Goal: Information Seeking & Learning: Learn about a topic

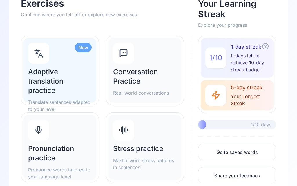
scroll to position [41, 0]
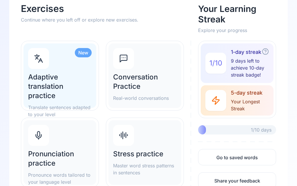
click at [69, 150] on h2 "Pronunciation practice" at bounding box center [60, 158] width 64 height 19
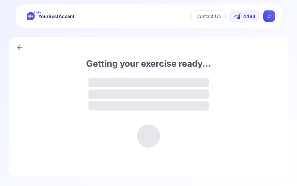
scroll to position [0, 0]
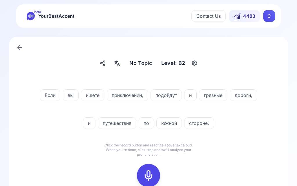
click at [122, 62] on div at bounding box center [117, 62] width 10 height 9
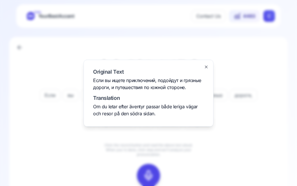
click at [247, 69] on div at bounding box center [148, 93] width 297 height 186
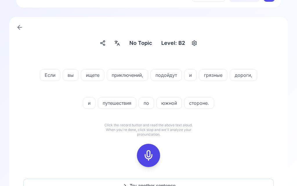
scroll to position [21, 0]
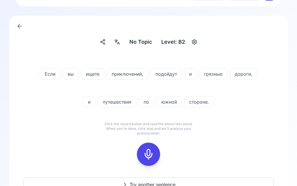
click at [149, 150] on icon at bounding box center [149, 154] width 12 height 12
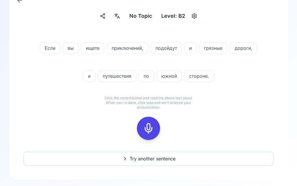
scroll to position [47, 0]
click at [151, 126] on icon at bounding box center [149, 128] width 12 height 12
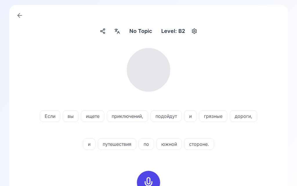
scroll to position [31, 0]
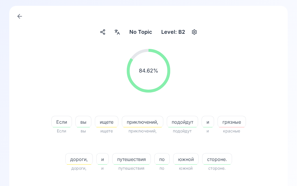
click at [236, 121] on span "грязные" at bounding box center [232, 121] width 28 height 7
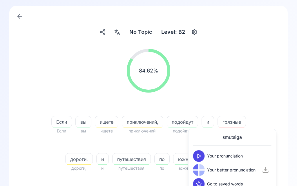
click at [201, 156] on polygon at bounding box center [199, 156] width 3 height 4
click at [201, 171] on icon at bounding box center [199, 170] width 6 height 6
click at [110, 118] on span "ищете" at bounding box center [106, 121] width 23 height 7
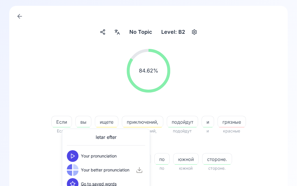
click at [74, 155] on polygon at bounding box center [72, 156] width 3 height 4
click at [73, 170] on icon at bounding box center [73, 170] width 6 height 6
click at [245, 89] on div "84.62 % 84.62 %" at bounding box center [148, 70] width 251 height 53
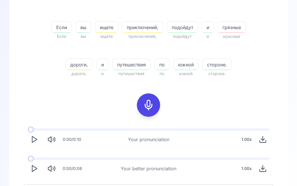
scroll to position [135, 0]
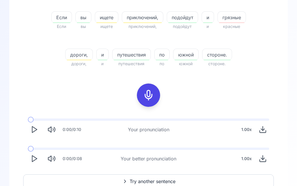
click at [35, 161] on icon "Play" at bounding box center [34, 159] width 8 height 8
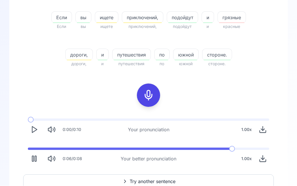
click at [147, 178] on span "Try another sentence" at bounding box center [153, 181] width 46 height 7
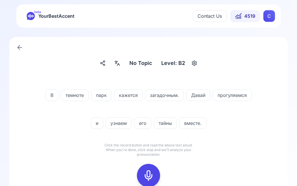
scroll to position [0, 0]
click at [122, 64] on div at bounding box center [117, 62] width 10 height 9
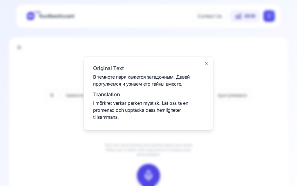
click at [260, 133] on div at bounding box center [148, 93] width 297 height 186
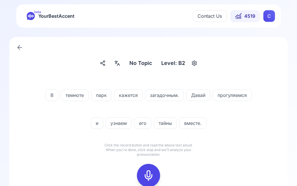
click at [151, 172] on icon at bounding box center [149, 175] width 12 height 12
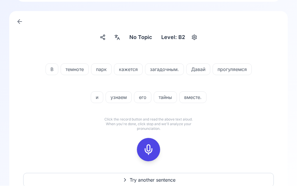
scroll to position [26, 0]
click at [152, 152] on icon at bounding box center [149, 149] width 12 height 12
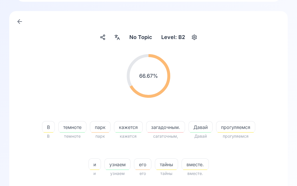
click at [170, 130] on span "загадочным." at bounding box center [166, 126] width 38 height 7
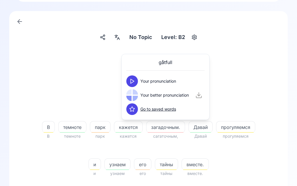
click at [134, 79] on icon at bounding box center [133, 81] width 6 height 6
click at [135, 94] on button at bounding box center [133, 95] width 12 height 12
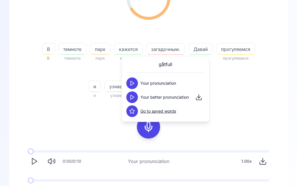
scroll to position [104, 0]
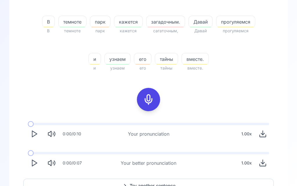
scroll to position [135, 0]
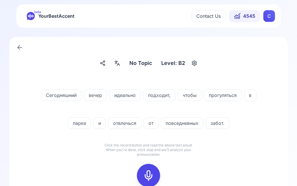
scroll to position [0, 0]
click at [119, 64] on icon at bounding box center [117, 63] width 7 height 6
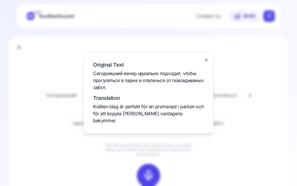
click at [57, 172] on div at bounding box center [148, 93] width 297 height 186
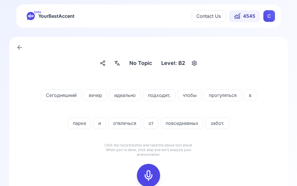
click at [151, 177] on icon at bounding box center [149, 175] width 12 height 12
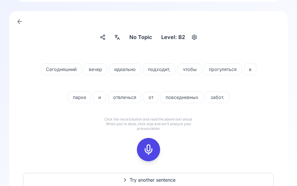
scroll to position [26, 0]
click at [151, 151] on icon at bounding box center [149, 149] width 12 height 12
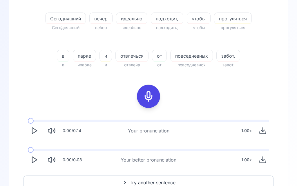
scroll to position [135, 0]
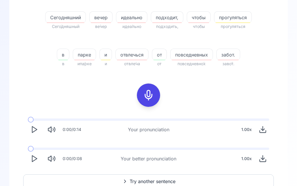
click at [37, 161] on icon "Play" at bounding box center [34, 159] width 8 height 8
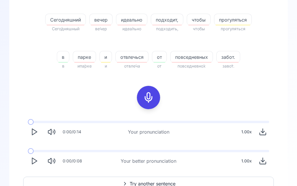
scroll to position [123, 0]
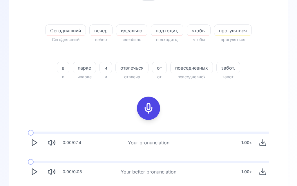
click at [34, 173] on polygon "Play" at bounding box center [34, 171] width 5 height 6
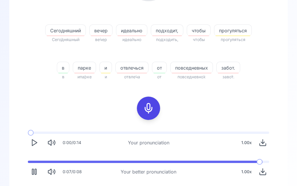
click at [155, 110] on button at bounding box center [148, 107] width 23 height 23
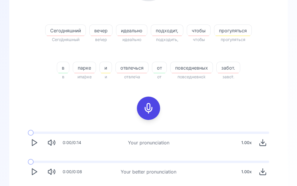
scroll to position [66, 0]
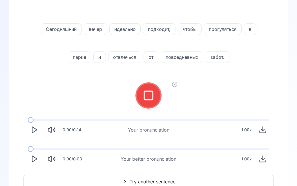
click at [155, 94] on div at bounding box center [149, 95] width 14 height 23
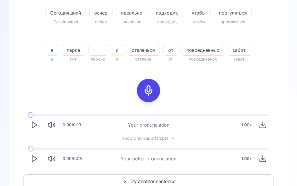
scroll to position [140, 0]
click at [150, 179] on span "Try another sentence" at bounding box center [153, 181] width 46 height 7
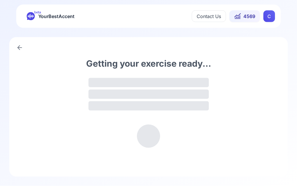
scroll to position [0, 0]
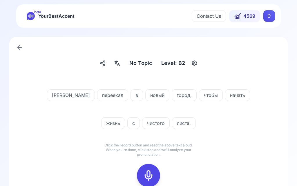
click at [121, 65] on icon at bounding box center [117, 63] width 7 height 6
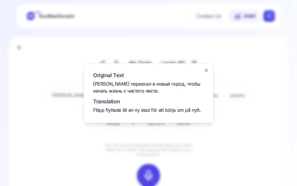
click at [72, 162] on div at bounding box center [148, 93] width 297 height 186
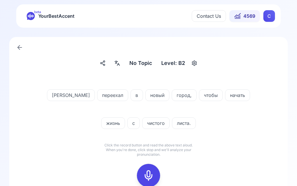
click at [150, 171] on rect at bounding box center [148, 175] width 9 height 9
click at [155, 178] on div at bounding box center [149, 175] width 14 height 23
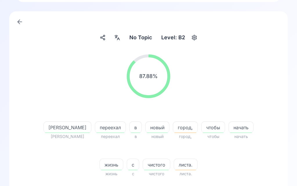
scroll to position [27, 0]
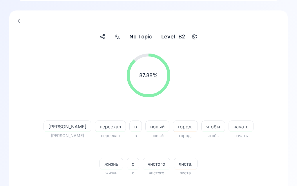
click at [173, 125] on span "город," at bounding box center [185, 126] width 24 height 7
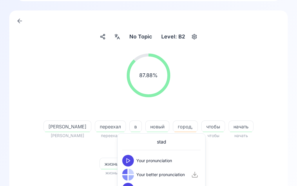
click at [133, 156] on div at bounding box center [129, 161] width 12 height 12
click at [130, 171] on button at bounding box center [129, 174] width 12 height 12
click at [238, 66] on div "87.88 % 87.88 %" at bounding box center [148, 75] width 251 height 53
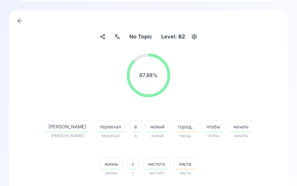
click at [175, 162] on span "листа." at bounding box center [185, 163] width 23 height 7
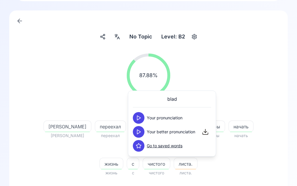
click at [142, 128] on button at bounding box center [139, 132] width 12 height 12
click at [261, 51] on div "87.88 % 87.88 %" at bounding box center [148, 75] width 251 height 53
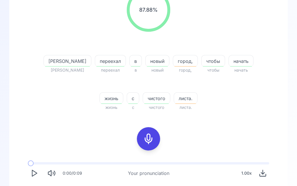
scroll to position [94, 0]
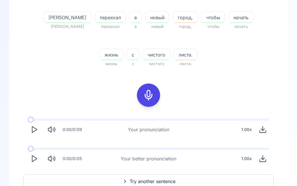
scroll to position [135, 0]
click at [152, 176] on button "Try another sentence" at bounding box center [148, 181] width 251 height 14
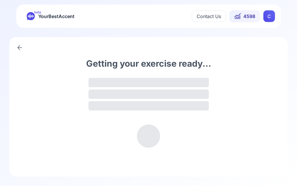
scroll to position [0, 0]
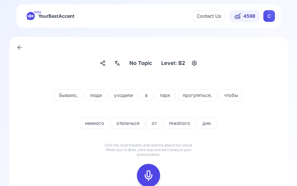
click at [151, 170] on icon at bounding box center [149, 175] width 12 height 12
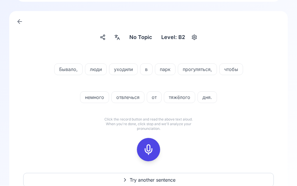
scroll to position [26, 0]
click at [152, 146] on icon at bounding box center [149, 149] width 12 height 12
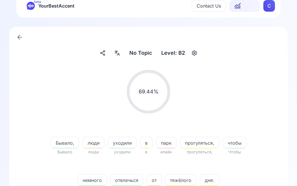
scroll to position [10, 0]
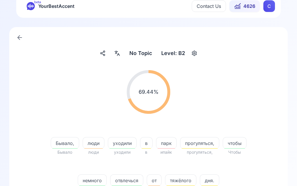
click at [170, 143] on span "парк" at bounding box center [167, 142] width 20 height 7
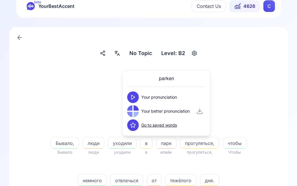
click at [137, 94] on button at bounding box center [134, 97] width 12 height 12
click at [137, 109] on button at bounding box center [134, 111] width 12 height 12
click at [258, 85] on div "69.44 % 69.44 %" at bounding box center [148, 91] width 251 height 53
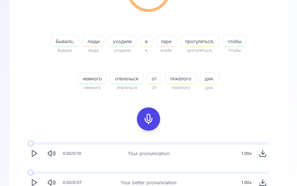
scroll to position [112, 0]
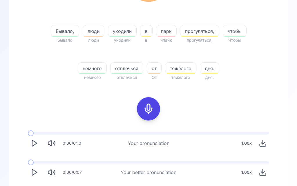
click at [35, 172] on icon "Play" at bounding box center [34, 172] width 8 height 8
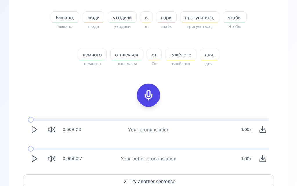
scroll to position [0, 0]
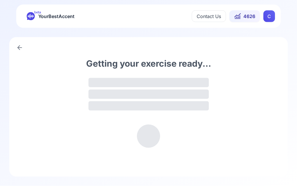
scroll to position [0, 0]
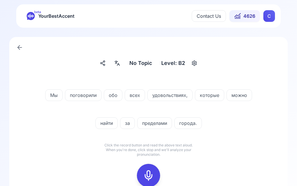
click at [150, 172] on icon at bounding box center [149, 175] width 12 height 12
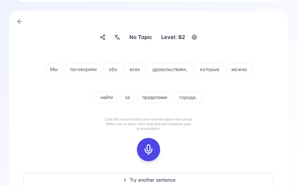
scroll to position [26, 0]
click at [149, 148] on icon at bounding box center [149, 149] width 12 height 12
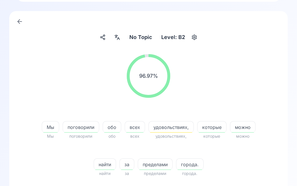
click at [174, 127] on span "удовольствиях," at bounding box center [171, 126] width 45 height 7
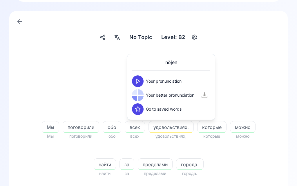
click at [140, 79] on icon at bounding box center [138, 81] width 6 height 6
click at [139, 95] on polygon at bounding box center [138, 95] width 3 height 4
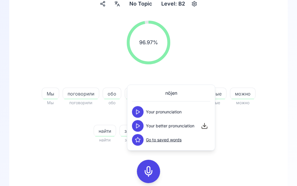
scroll to position [81, 0]
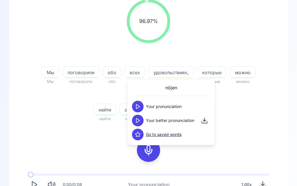
click at [252, 135] on div "96.97 % 96.97 % Мы Мы поговорили поговорили обо обо всех всех удовольствиях, уд…" at bounding box center [148, 109] width 251 height 229
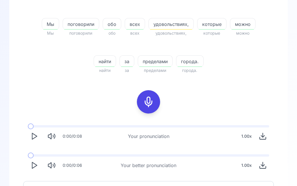
click at [37, 168] on icon "Play" at bounding box center [34, 165] width 8 height 8
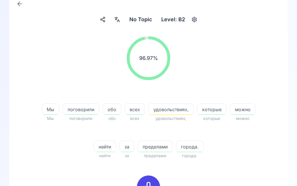
scroll to position [43, 0]
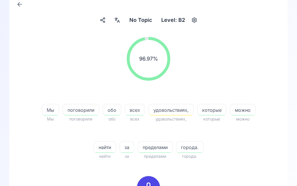
click at [116, 17] on div at bounding box center [117, 19] width 10 height 9
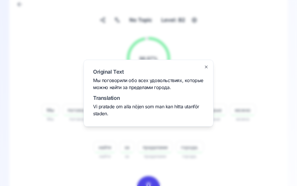
click at [264, 137] on div at bounding box center [148, 93] width 297 height 186
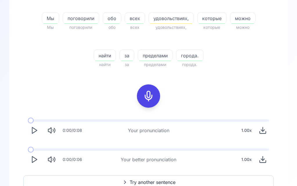
scroll to position [135, 0]
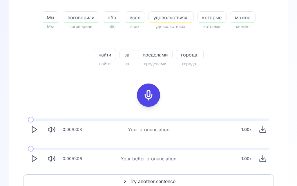
click at [151, 183] on span "Try another sentence" at bounding box center [153, 181] width 46 height 7
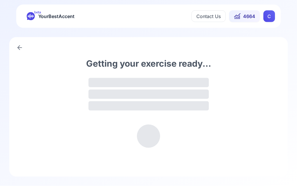
scroll to position [0, 0]
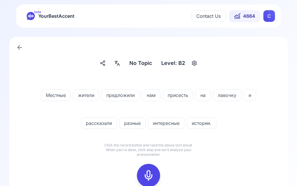
click at [120, 64] on icon at bounding box center [117, 63] width 7 height 6
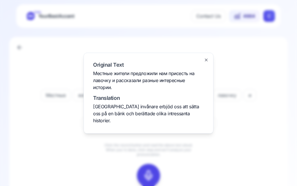
click at [64, 162] on div at bounding box center [148, 93] width 297 height 186
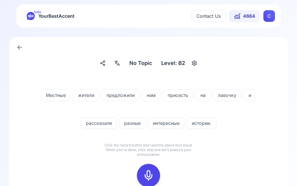
click at [150, 172] on icon at bounding box center [149, 175] width 12 height 12
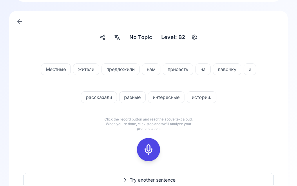
scroll to position [26, 0]
click at [155, 150] on div at bounding box center [149, 149] width 14 height 23
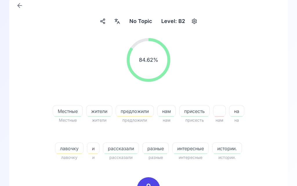
scroll to position [44, 0]
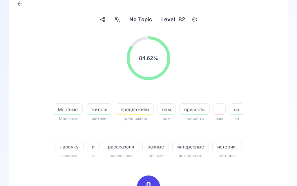
click at [143, 109] on span "предложили" at bounding box center [134, 109] width 37 height 7
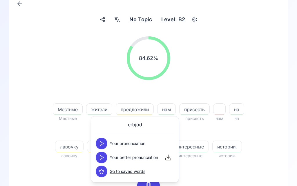
click at [104, 154] on icon at bounding box center [102, 157] width 6 height 6
click at [261, 48] on div "84.62 % 84.62 %" at bounding box center [148, 58] width 251 height 53
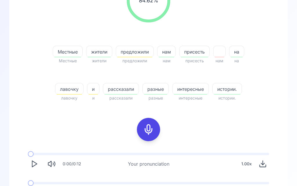
scroll to position [105, 0]
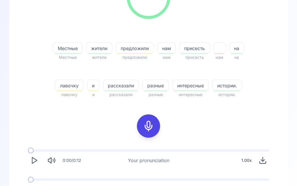
click at [40, 185] on button "Play" at bounding box center [34, 189] width 13 height 13
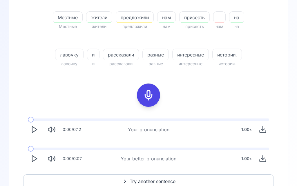
click at [151, 179] on span "Try another sentence" at bounding box center [153, 181] width 46 height 7
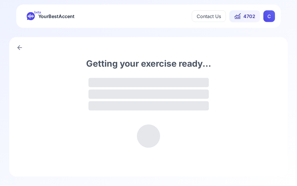
scroll to position [0, 0]
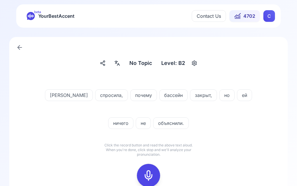
click at [153, 170] on icon at bounding box center [149, 175] width 12 height 12
click at [150, 176] on icon at bounding box center [149, 175] width 12 height 12
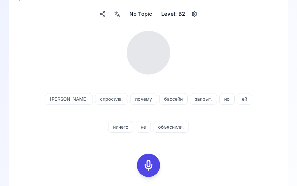
scroll to position [49, 0]
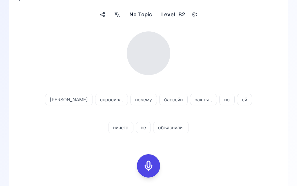
click at [148, 160] on icon at bounding box center [149, 166] width 12 height 12
click at [150, 170] on rect at bounding box center [148, 165] width 9 height 9
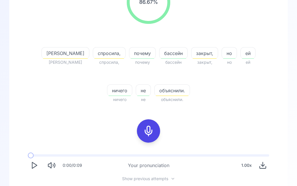
scroll to position [101, 0]
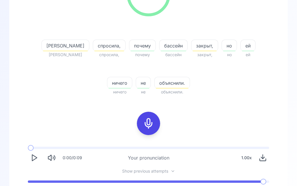
scroll to position [140, 0]
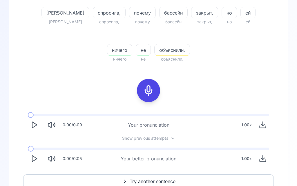
click at [157, 178] on span "Try another sentence" at bounding box center [153, 181] width 46 height 7
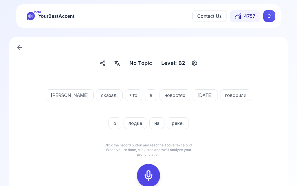
scroll to position [0, 0]
click at [151, 171] on rect at bounding box center [148, 175] width 9 height 9
click at [146, 174] on icon at bounding box center [149, 175] width 12 height 12
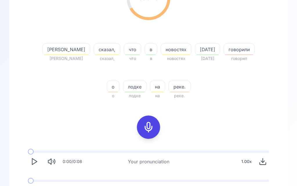
scroll to position [104, 0]
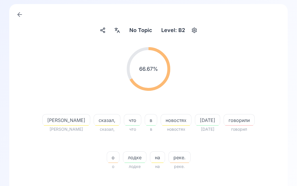
click at [121, 27] on div at bounding box center [117, 30] width 10 height 9
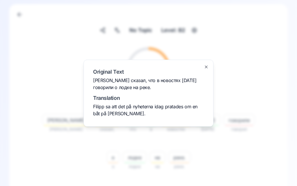
click at [251, 142] on div at bounding box center [148, 93] width 297 height 186
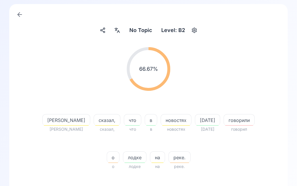
click at [297, 78] on div "No Topic No Topic Level: B2 66.67 % 66.67 % [PERSON_NAME] сказал, сказал, что ч…" at bounding box center [148, 154] width 297 height 319
